Goal: Find specific page/section: Find specific page/section

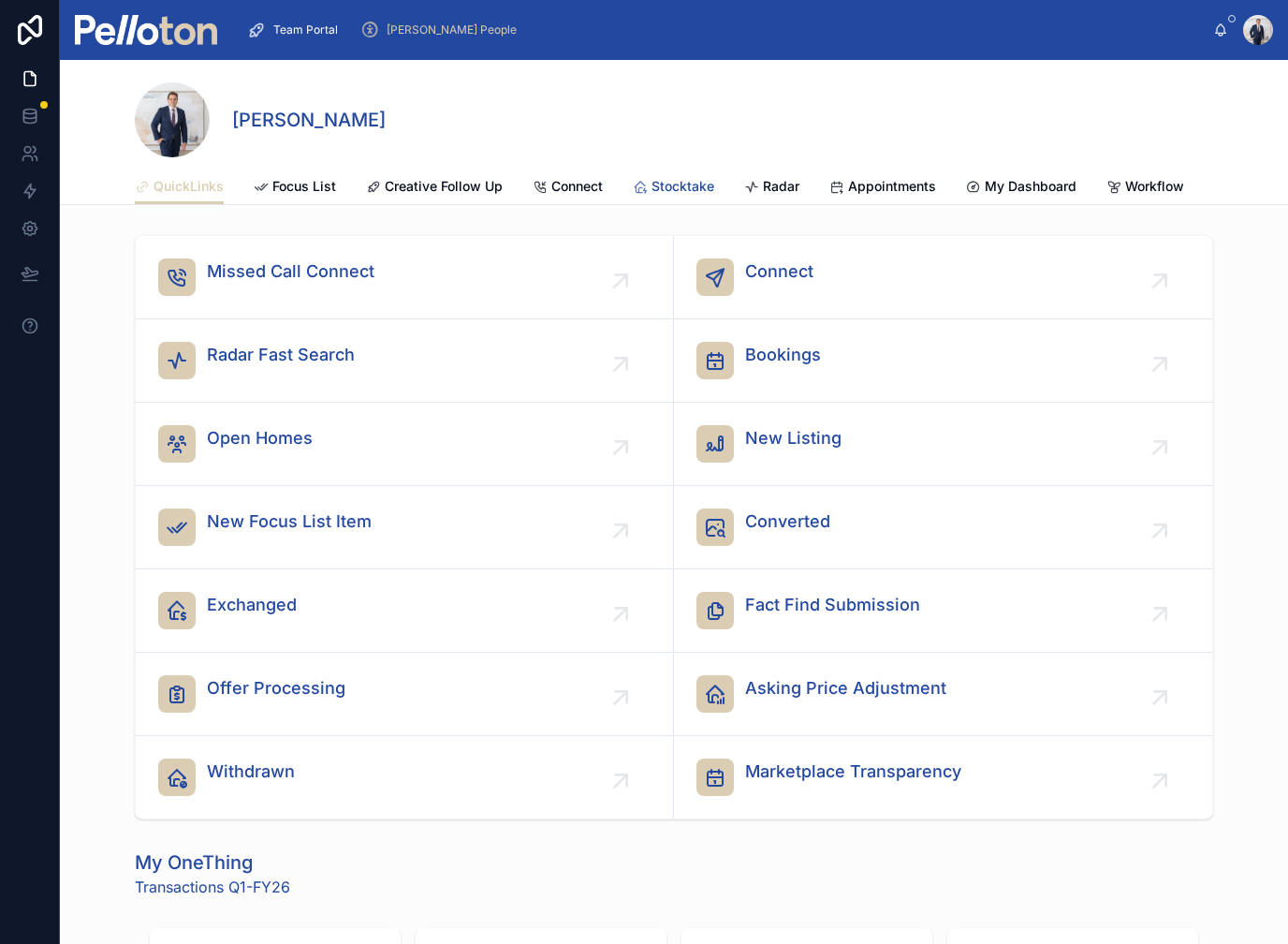
click at [650, 185] on div "Stocktake" at bounding box center [674, 186] width 81 height 19
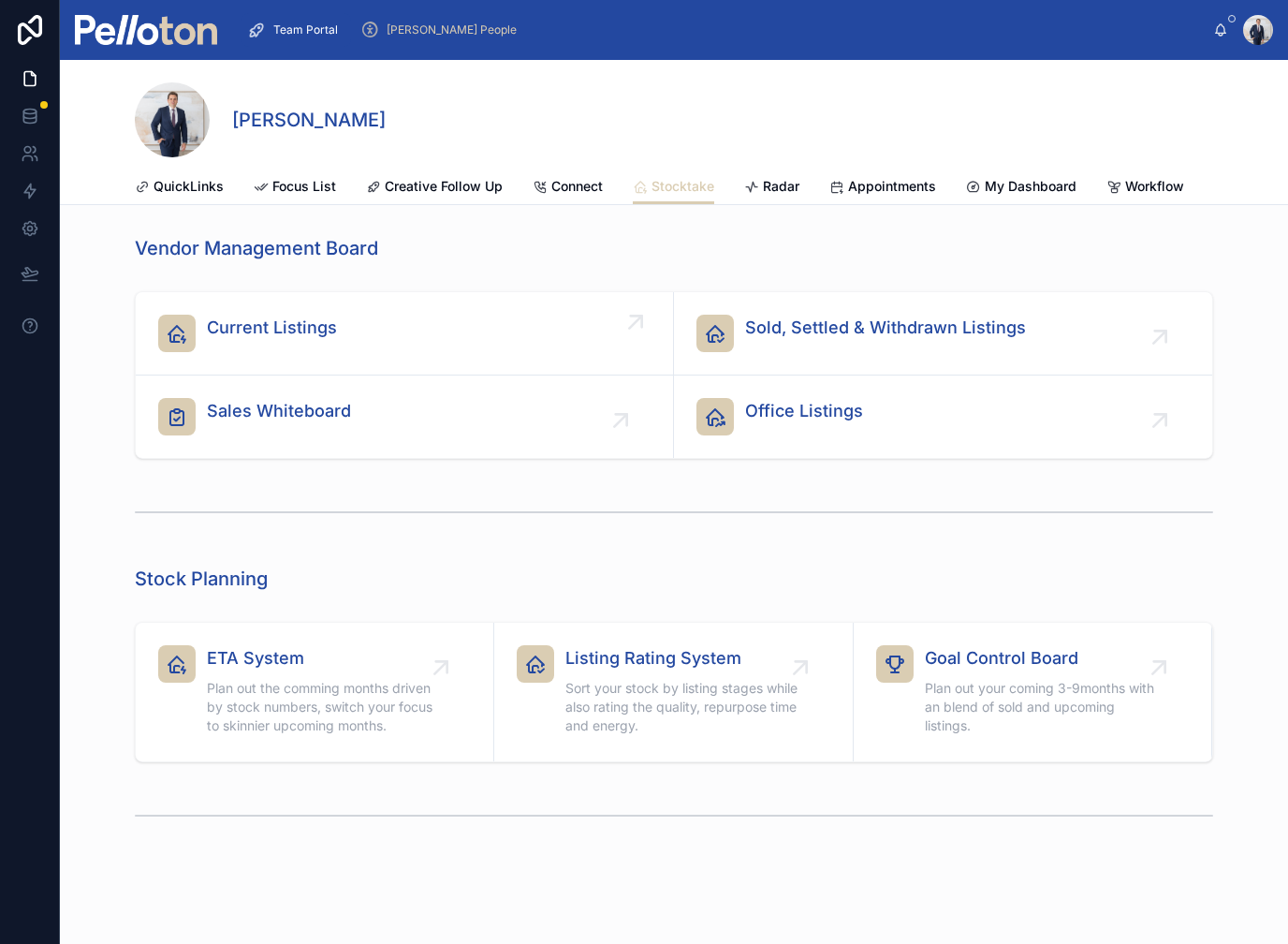
click at [322, 331] on span "Current Listings" at bounding box center [272, 328] width 131 height 26
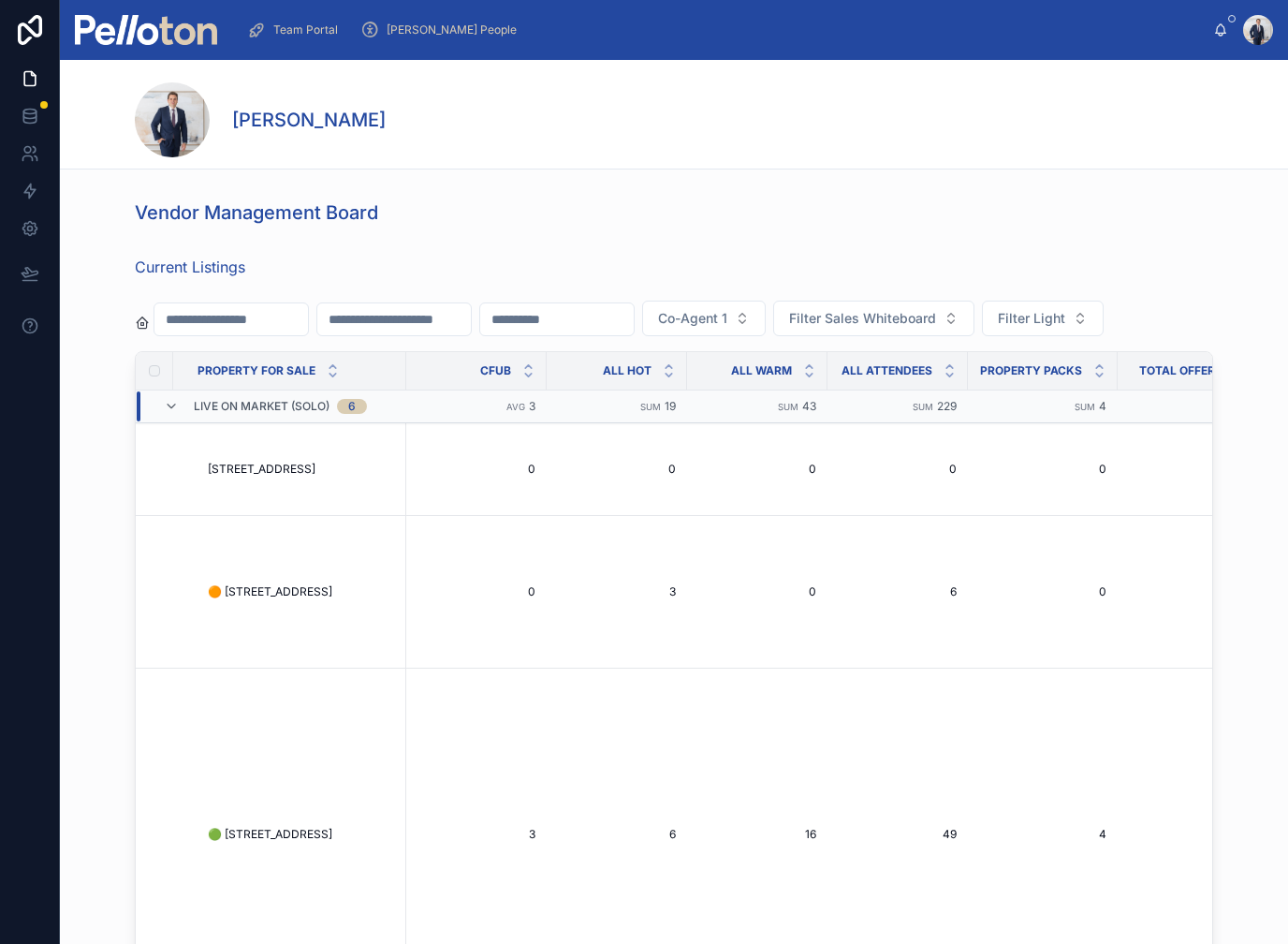
click at [288, 309] on input "text" at bounding box center [230, 319] width 153 height 26
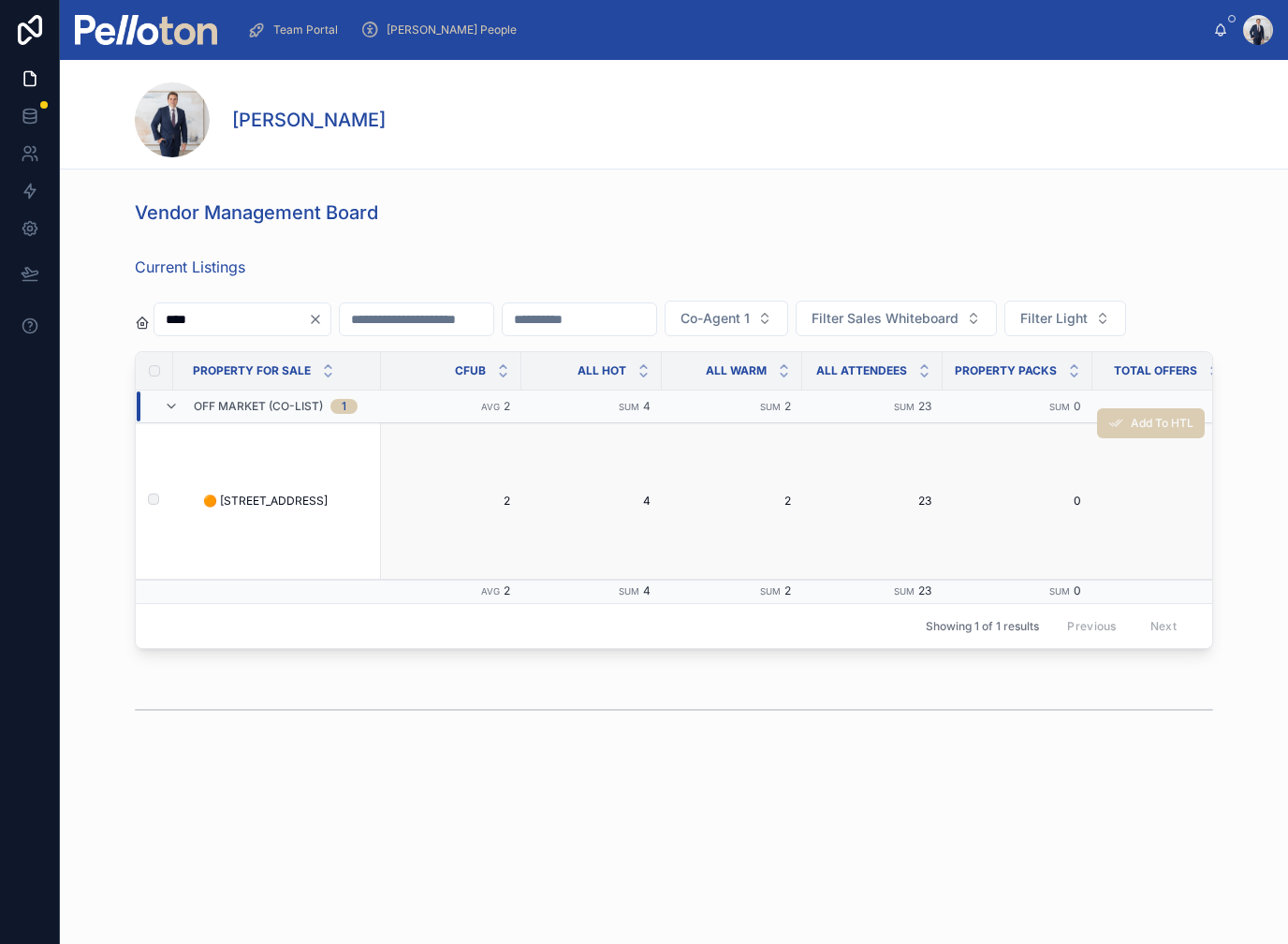
type input "****"
click at [282, 568] on td "🟠 [STREET_ADDRESS] 🟠 [STREET_ADDRESS]" at bounding box center [281, 502] width 201 height 156
click at [272, 509] on span "🟠 [STREET_ADDRESS]" at bounding box center [265, 501] width 125 height 15
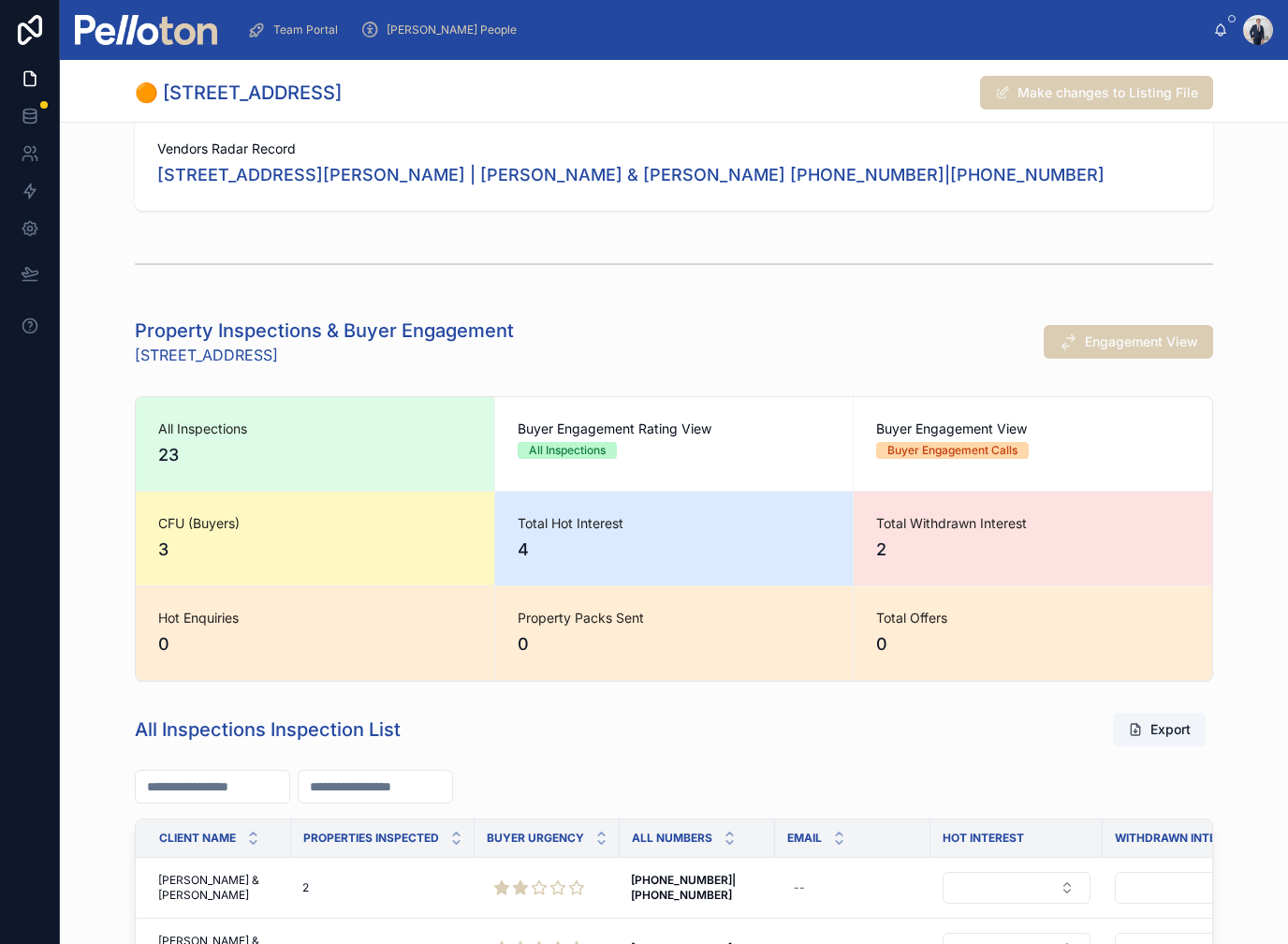
scroll to position [695, 0]
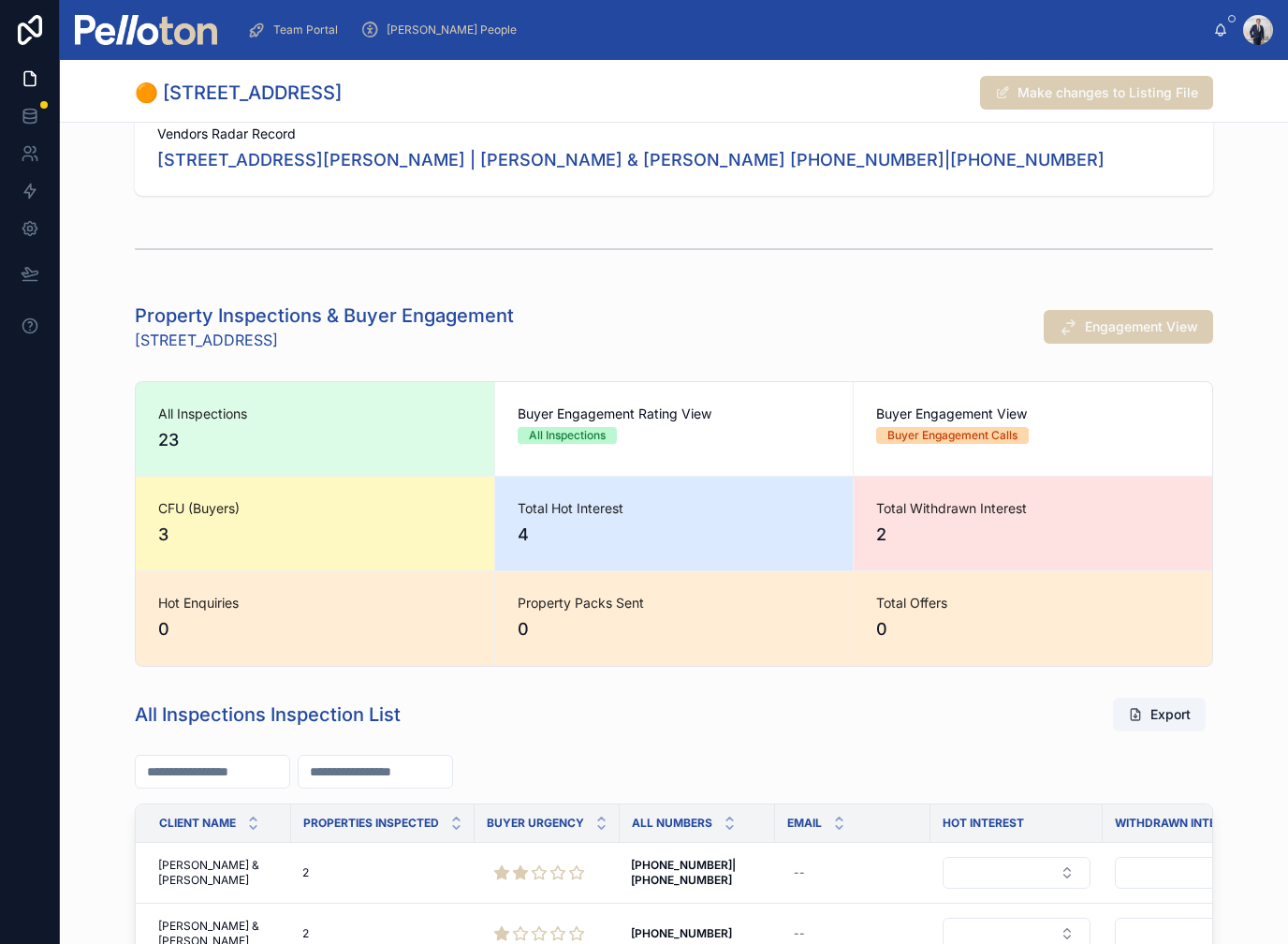
click at [0, 0] on html "Team Portal [PERSON_NAME] People [PERSON_NAME] 🟠 [STREET_ADDRESS], Mosman Make …" at bounding box center [644, 472] width 1288 height 944
